Goal: Task Accomplishment & Management: Manage account settings

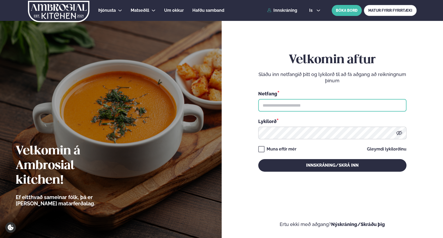
click at [302, 105] on input "text" at bounding box center [332, 105] width 148 height 13
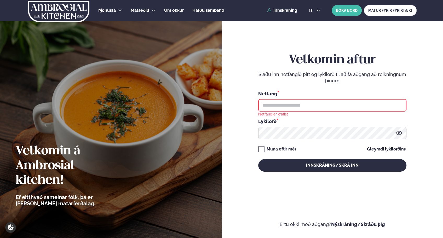
type input "**********"
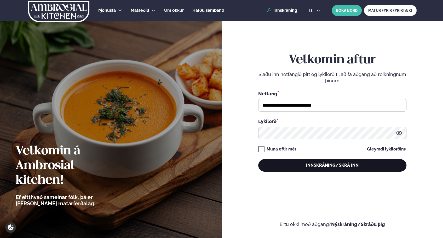
click at [296, 163] on button "Innskráning/Skrá inn" at bounding box center [332, 165] width 148 height 13
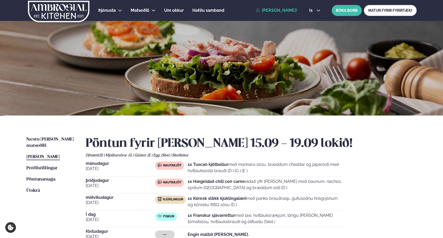
click at [317, 6] on div "is en is BÓKA BORÐ MATUR FYRIR FYRIRTÆKI" at bounding box center [361, 10] width 112 height 11
click at [317, 10] on icon at bounding box center [318, 10] width 4 height 4
click at [314, 19] on link "en" at bounding box center [315, 20] width 20 height 10
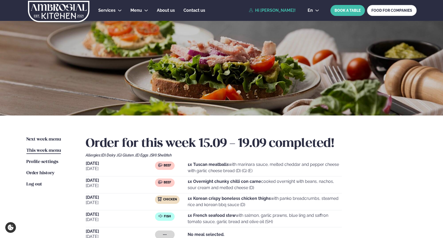
scroll to position [77, 0]
